Goal: Register for event/course

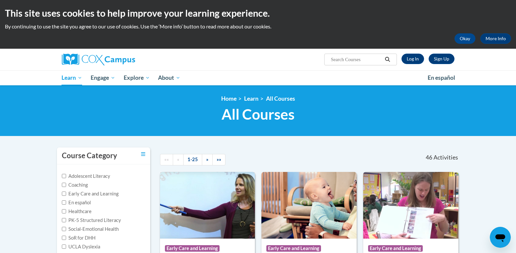
click at [185, 221] on img at bounding box center [207, 205] width 95 height 67
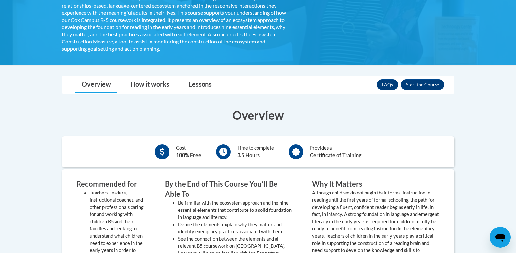
scroll to position [190, 0]
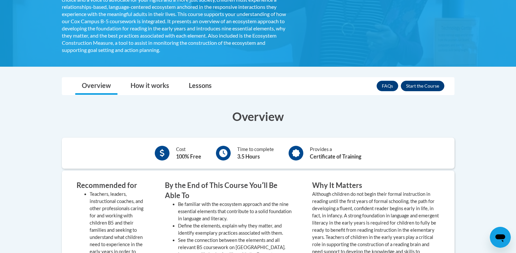
click at [414, 84] on button "Enroll" at bounding box center [423, 86] width 44 height 10
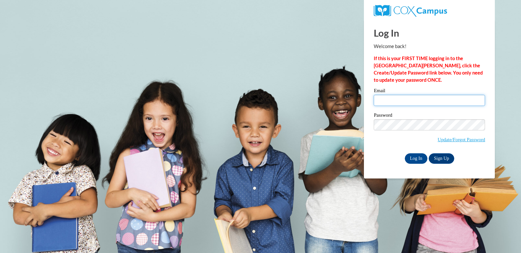
click at [389, 95] on input "Email" at bounding box center [429, 100] width 111 height 11
type input "aryanah.cook27@buckeyehillscc.net"
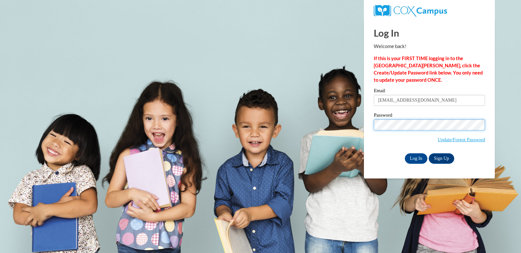
click at [405, 153] on input "Log In" at bounding box center [416, 158] width 23 height 10
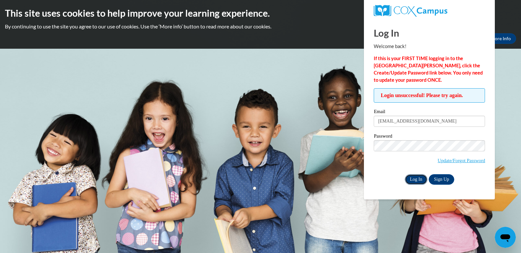
click at [416, 183] on input "Log In" at bounding box center [416, 179] width 23 height 10
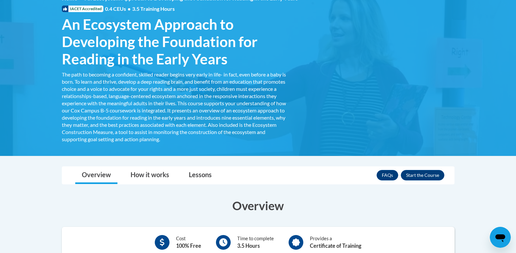
scroll to position [114, 0]
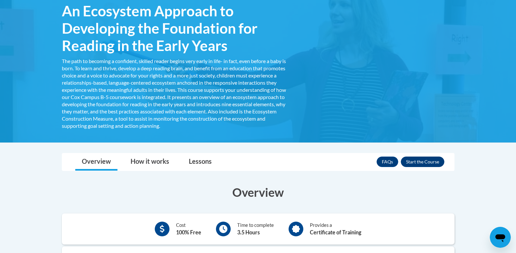
click at [420, 164] on button "Enroll" at bounding box center [423, 162] width 44 height 10
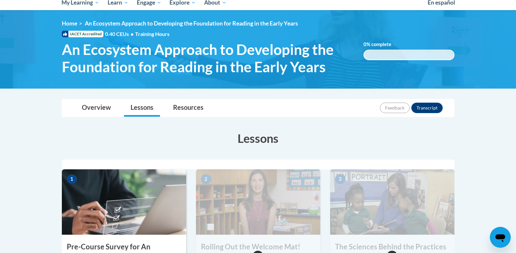
scroll to position [79, 0]
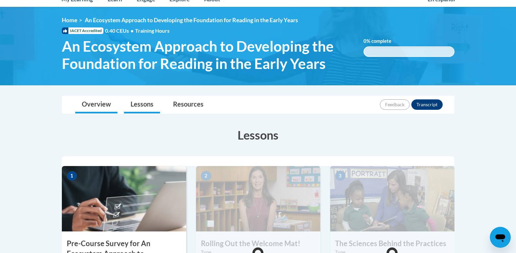
click at [95, 103] on link "Overview" at bounding box center [96, 104] width 42 height 17
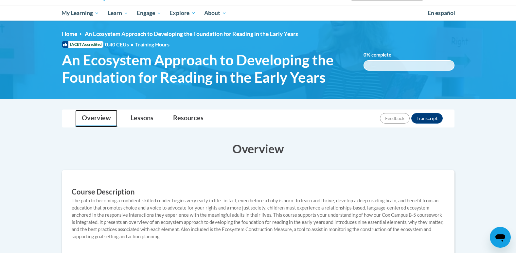
scroll to position [0, 0]
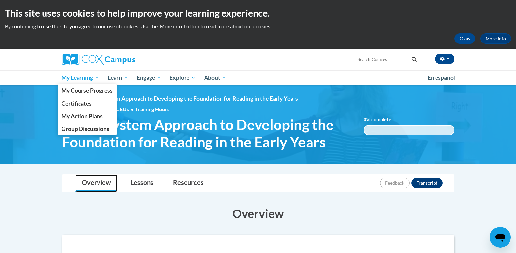
click at [89, 79] on span "My Learning" at bounding box center [81, 78] width 38 height 8
click at [105, 91] on span "My Course Progress" at bounding box center [87, 90] width 51 height 7
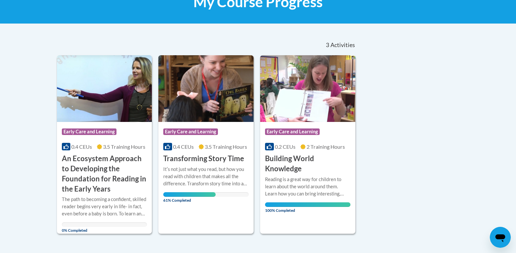
scroll to position [114, 0]
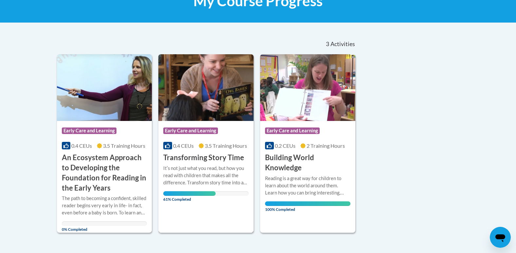
click at [217, 170] on div "Itʹs not just what you read, but how you read with children that makes all the …" at bounding box center [205, 176] width 85 height 22
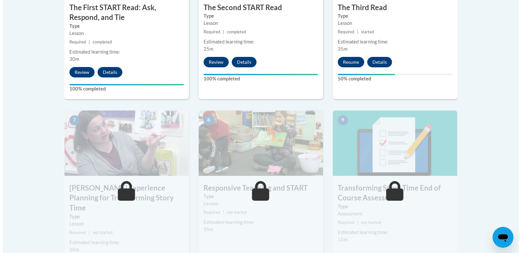
scroll to position [475, 0]
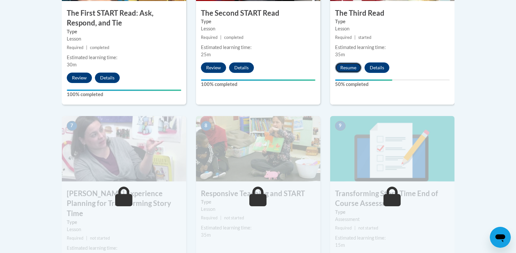
click at [346, 66] on button "Resume" at bounding box center [348, 67] width 27 height 10
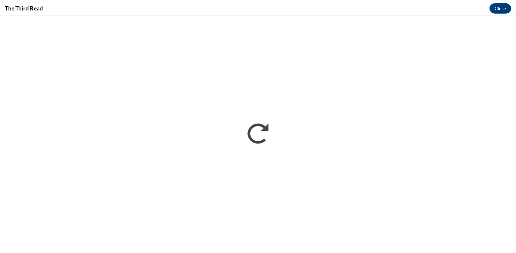
scroll to position [0, 0]
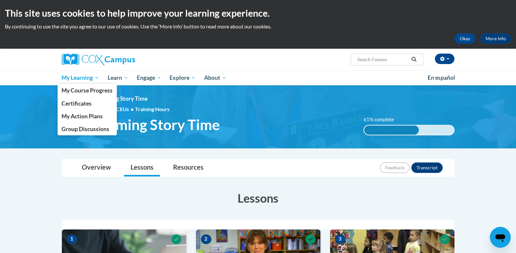
click at [76, 78] on span "My Learning" at bounding box center [81, 78] width 38 height 8
click at [75, 85] on link "My Course Progress" at bounding box center [88, 90] width 60 height 13
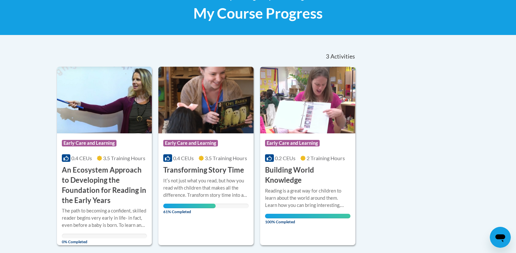
scroll to position [107, 0]
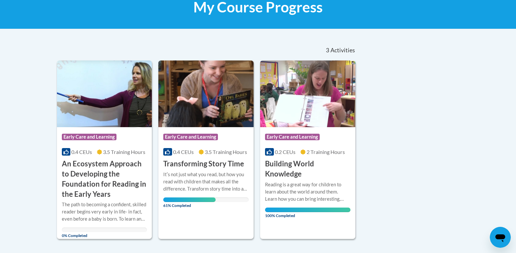
click at [94, 182] on h3 "An Ecosystem Approach to Developing the Foundation for Reading in the Early Yea…" at bounding box center [104, 179] width 85 height 40
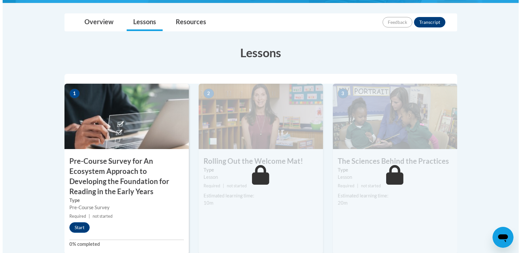
scroll to position [162, 0]
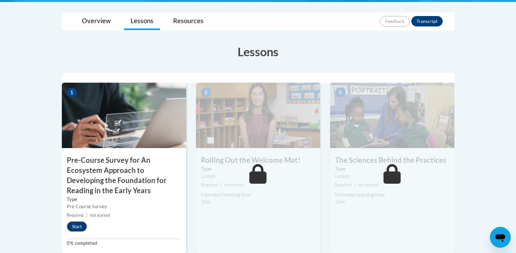
click at [76, 226] on button "Start" at bounding box center [77, 227] width 20 height 10
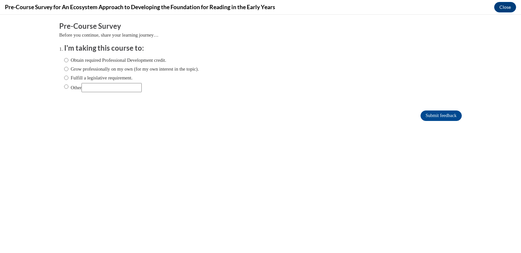
scroll to position [0, 0]
click at [64, 76] on input "Fulfill a legislative requirement." at bounding box center [66, 77] width 4 height 7
radio input "true"
click at [422, 113] on input "Submit feedback" at bounding box center [440, 116] width 41 height 10
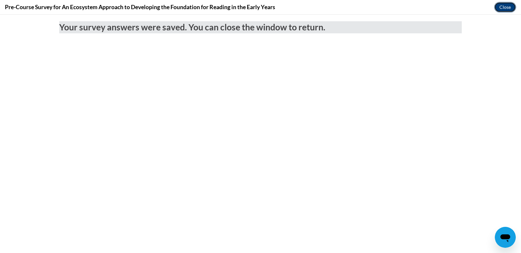
click at [502, 11] on button "Close" at bounding box center [505, 7] width 22 height 10
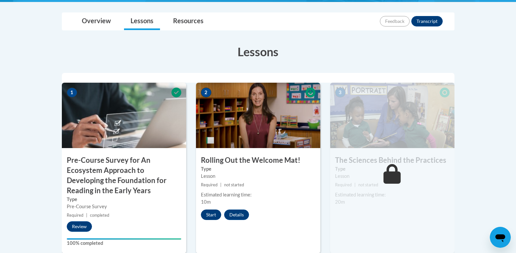
click at [207, 210] on button "Start" at bounding box center [211, 215] width 20 height 10
